Goal: Task Accomplishment & Management: Use online tool/utility

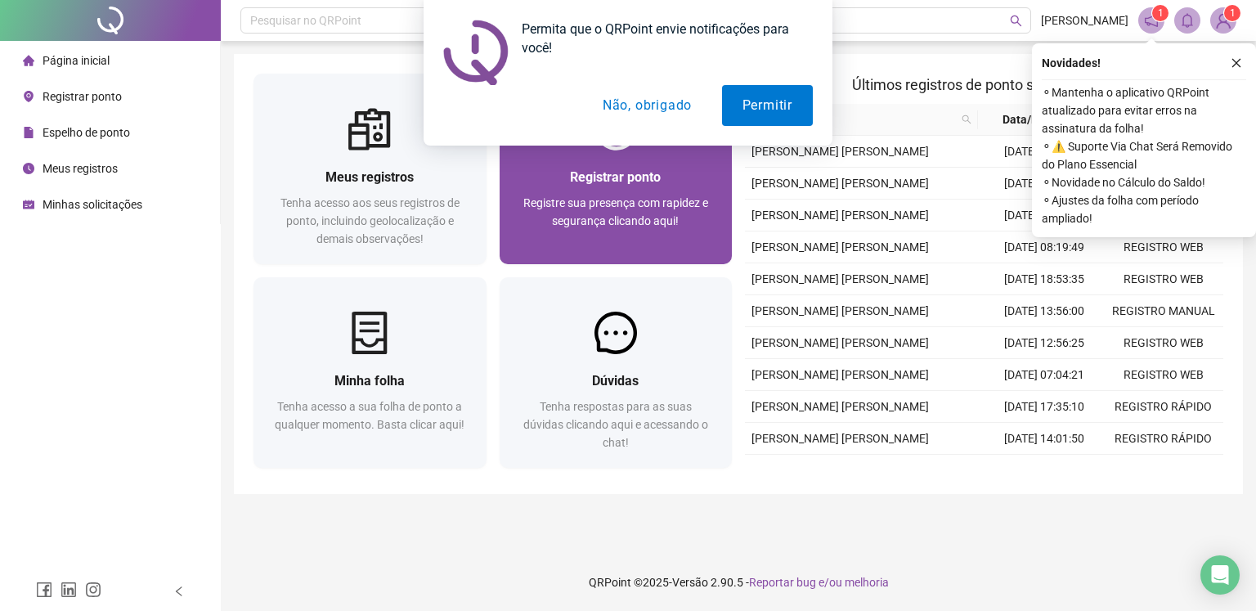
click at [634, 184] on span "Registrar ponto" at bounding box center [615, 177] width 91 height 16
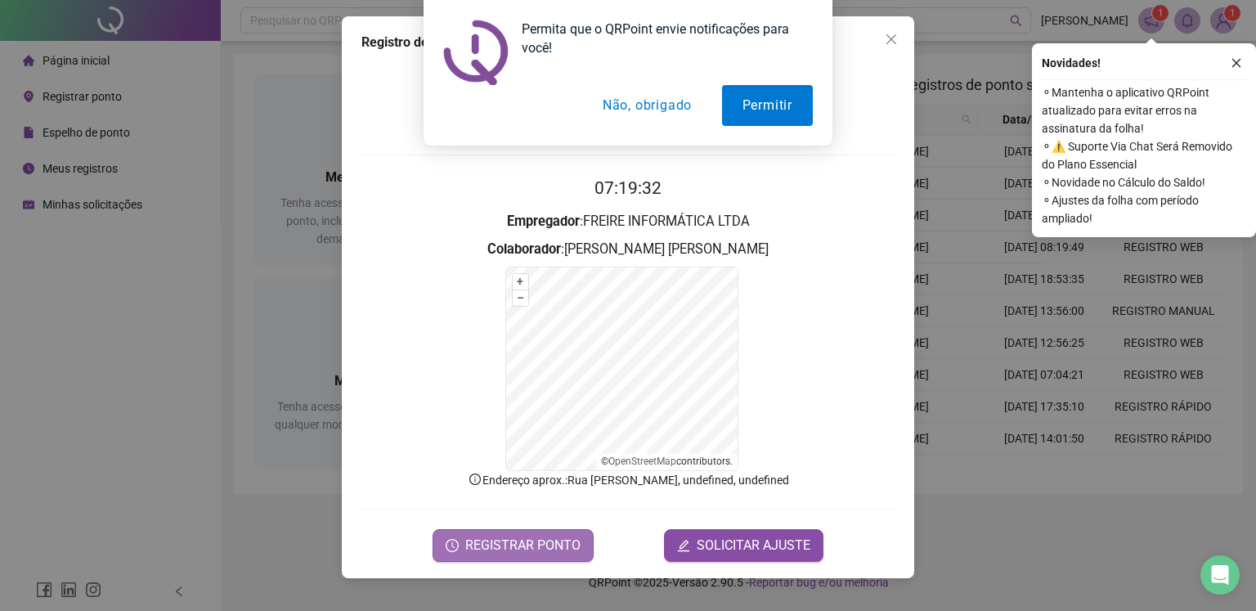
click at [538, 532] on button "REGISTRAR PONTO" at bounding box center [512, 545] width 161 height 33
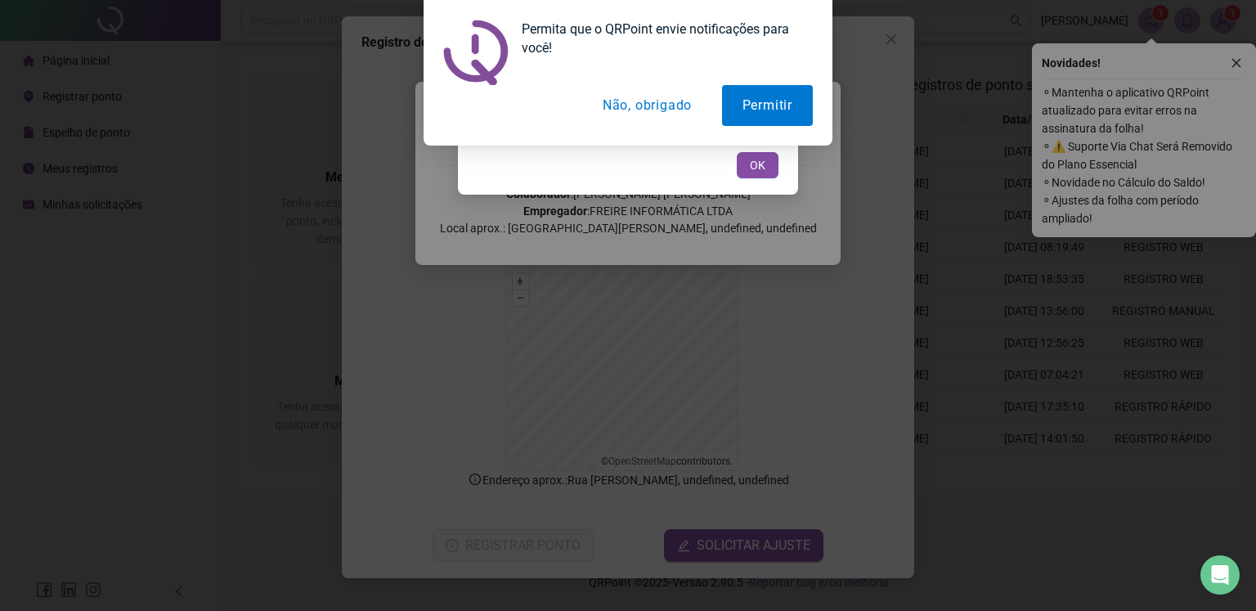
click at [666, 116] on button "Não, obrigado" at bounding box center [647, 105] width 130 height 41
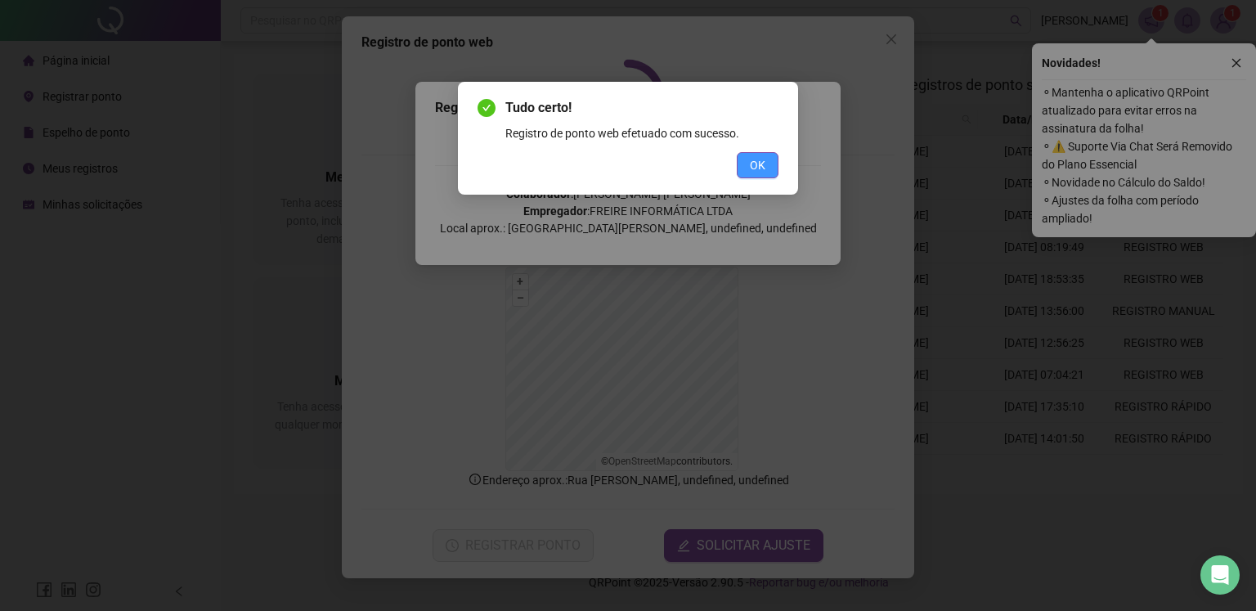
click at [764, 168] on span "OK" at bounding box center [758, 165] width 16 height 18
